Goal: Transaction & Acquisition: Download file/media

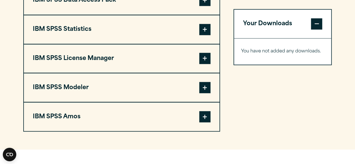
scroll to position [476, 0]
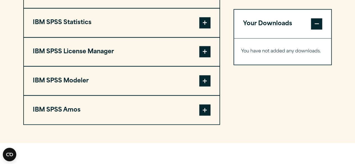
click at [197, 104] on button "IBM SPSS Amos" at bounding box center [121, 110] width 195 height 29
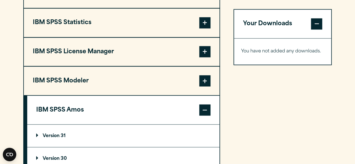
click at [183, 151] on summary "Version 30" at bounding box center [123, 158] width 192 height 22
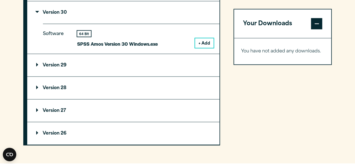
scroll to position [628, 0]
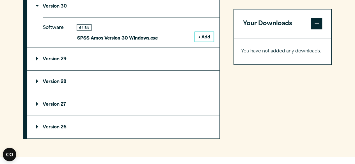
click at [202, 34] on button "+ Add" at bounding box center [204, 37] width 19 height 10
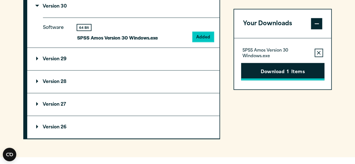
click at [311, 73] on button "Download 1 Items" at bounding box center [282, 71] width 83 height 17
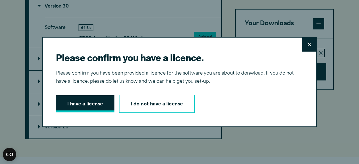
click at [82, 106] on button "I have a license" at bounding box center [85, 103] width 58 height 17
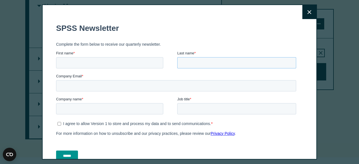
drag, startPoint x: 271, startPoint y: 62, endPoint x: 271, endPoint y: 66, distance: 3.9
click at [271, 77] on form "SPSS Newsletter Complete the form below to receive our quarterly newsletter. Fi…" at bounding box center [177, 93] width 242 height 148
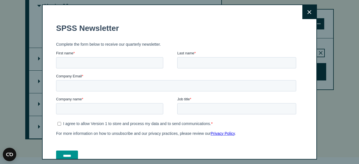
click at [302, 10] on button "Close" at bounding box center [309, 12] width 14 height 14
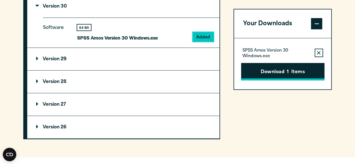
click at [275, 74] on button "Download 1 Items" at bounding box center [282, 71] width 83 height 17
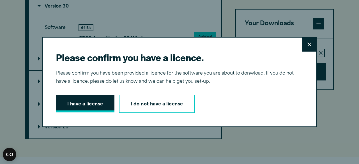
click at [74, 98] on button "I have a license" at bounding box center [85, 103] width 58 height 17
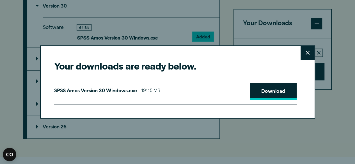
click at [266, 86] on link "Download" at bounding box center [273, 91] width 47 height 17
click at [308, 51] on icon at bounding box center [307, 53] width 4 height 4
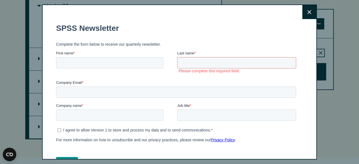
click at [302, 6] on button "Close" at bounding box center [309, 12] width 14 height 14
